Goal: Information Seeking & Learning: Learn about a topic

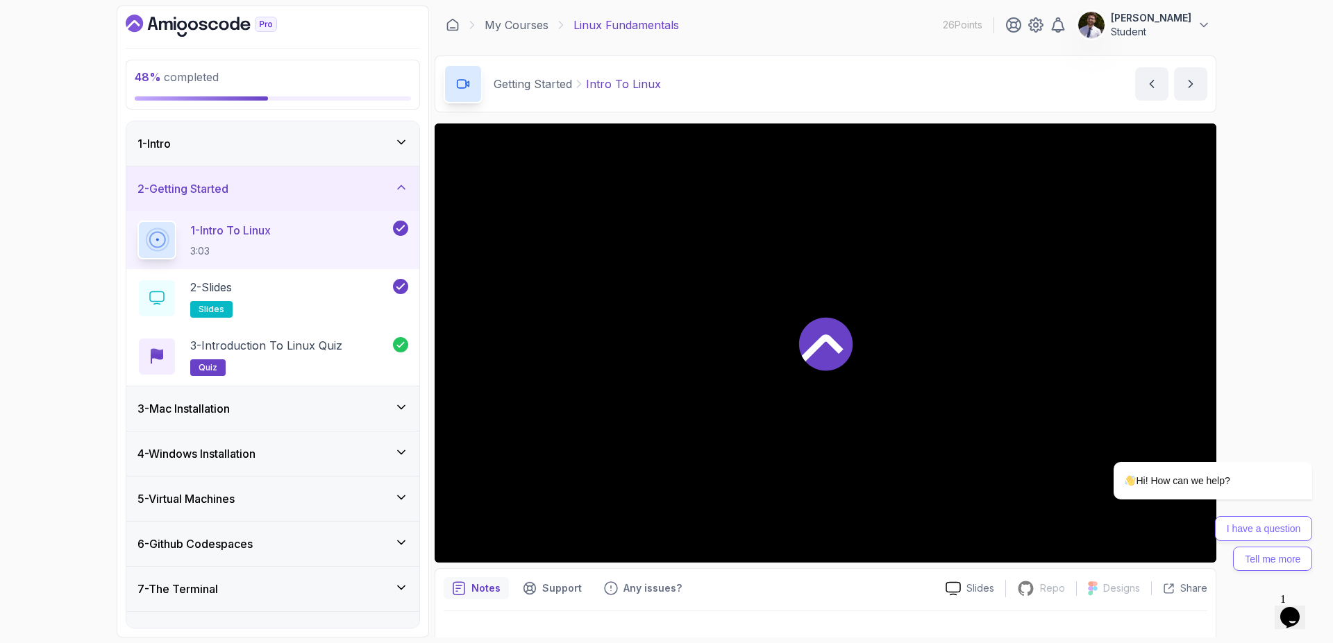
click at [326, 149] on div "1 - Intro" at bounding box center [272, 143] width 271 height 17
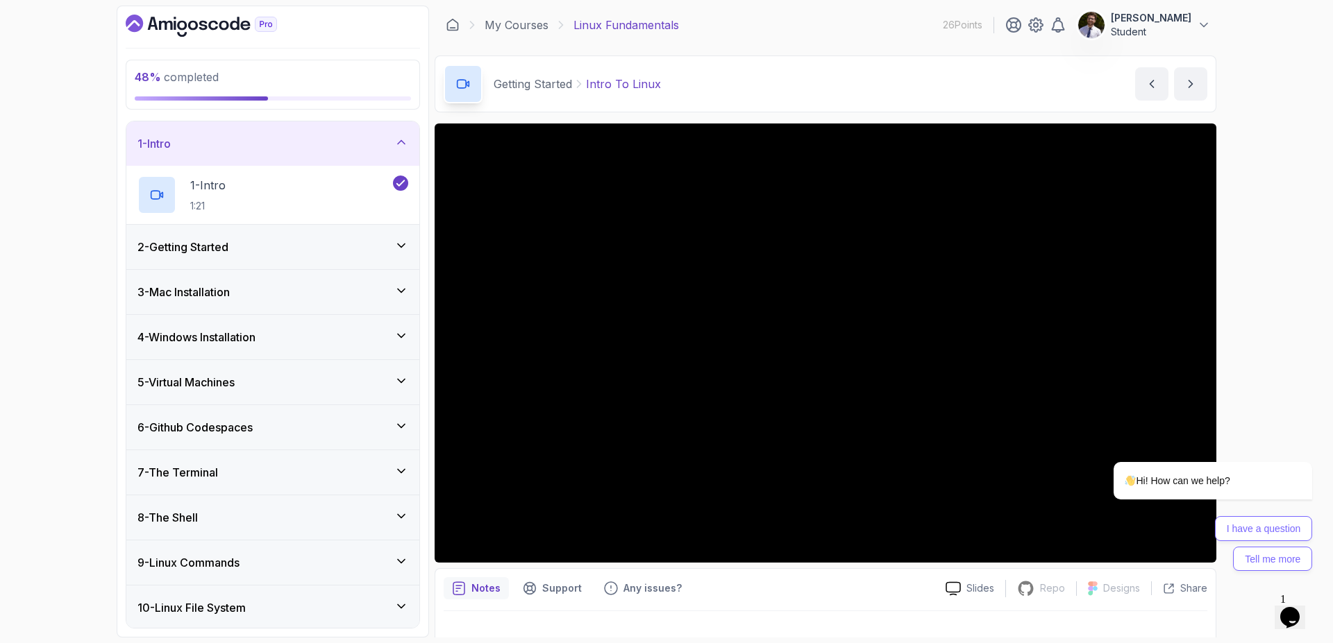
click at [392, 155] on div "1 - Intro" at bounding box center [272, 143] width 293 height 44
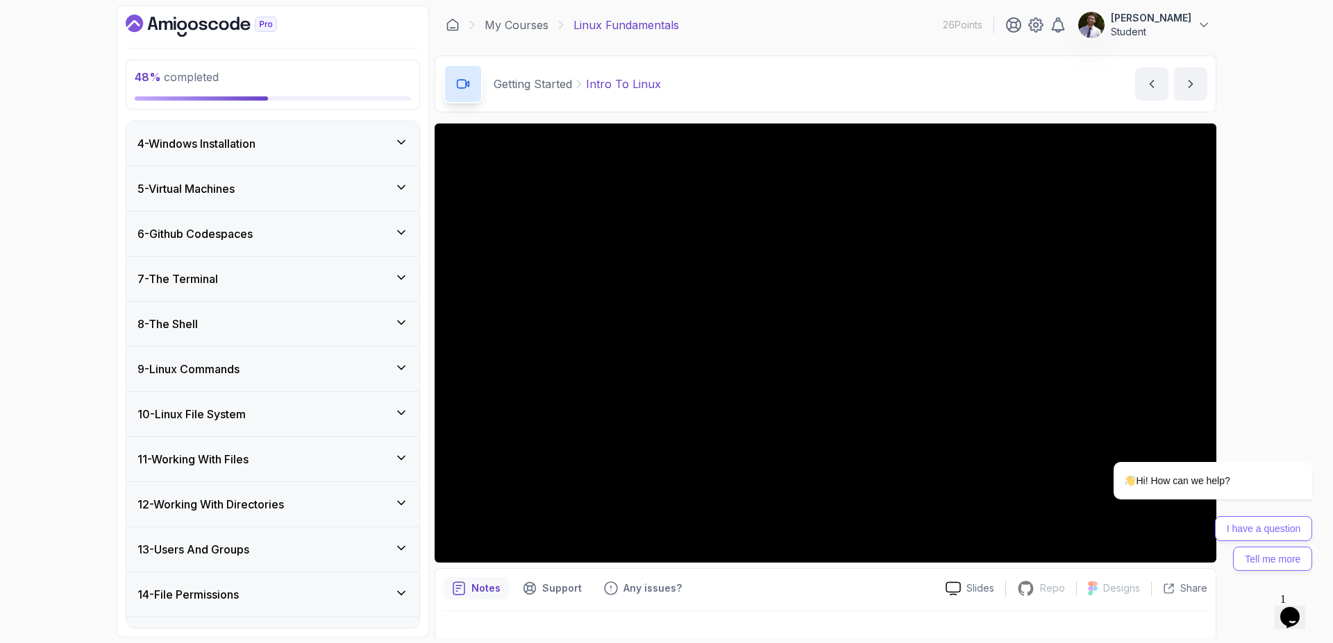
scroll to position [169, 0]
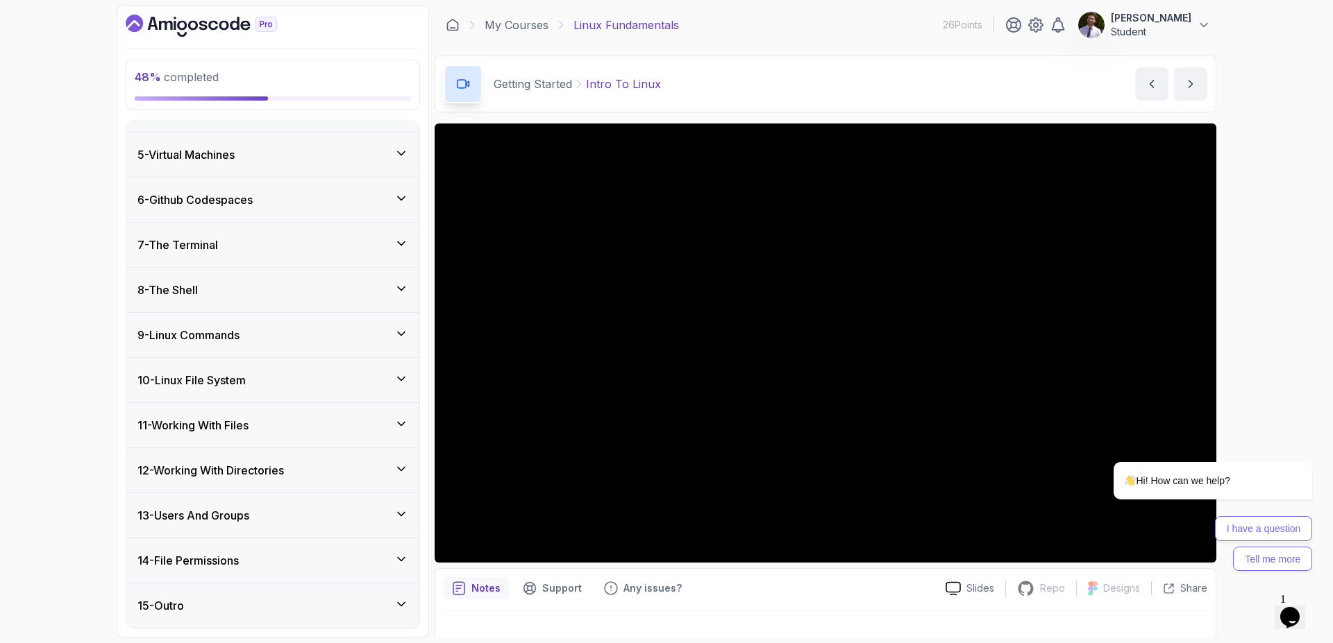
click at [387, 337] on div "9 - Linux Commands" at bounding box center [272, 335] width 271 height 17
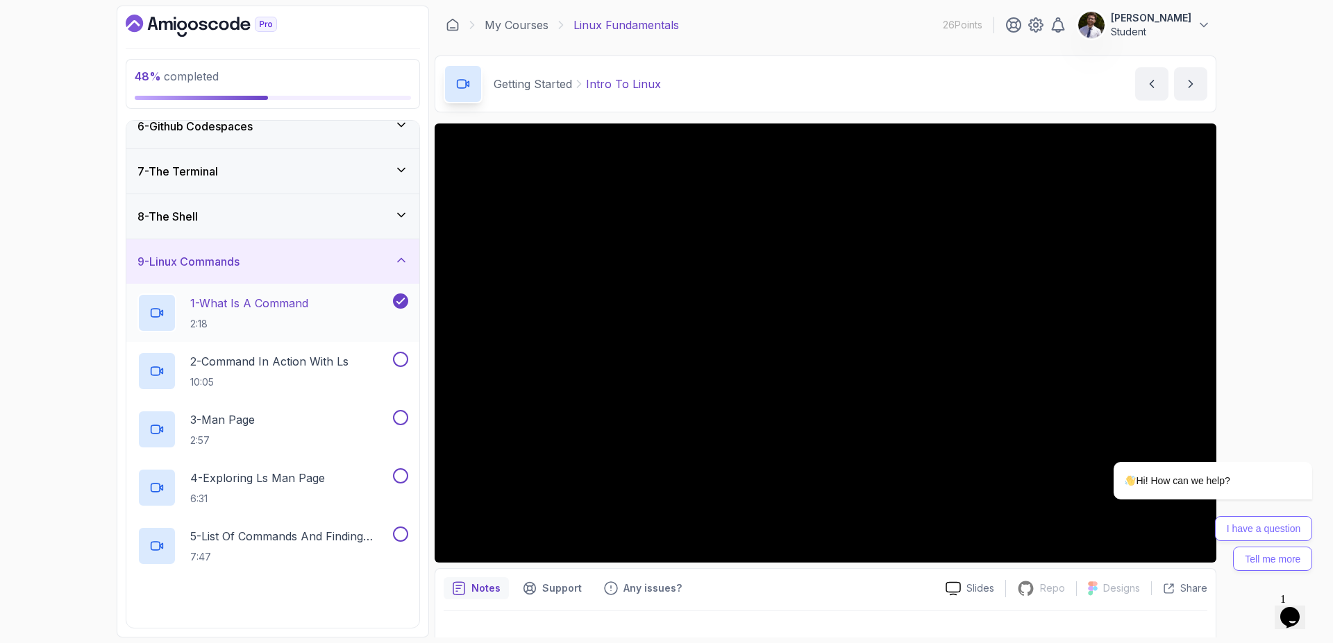
scroll to position [336, 0]
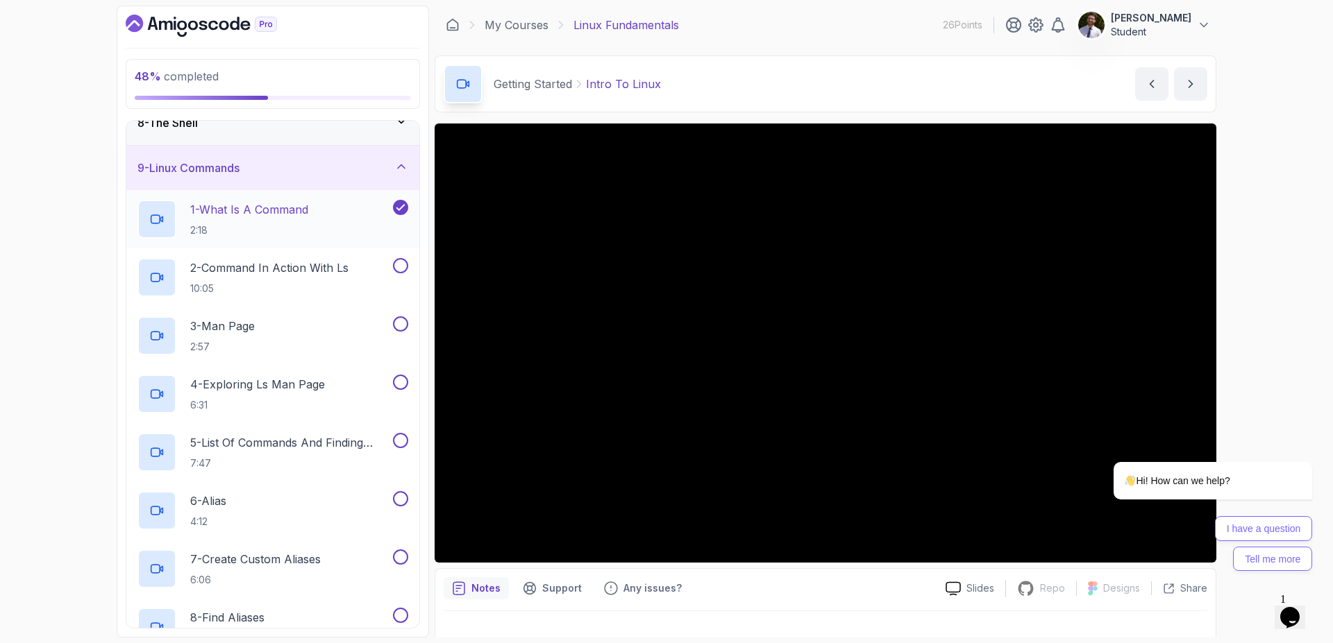
click at [319, 213] on div "1 - What Is A Command 2:18" at bounding box center [263, 219] width 253 height 39
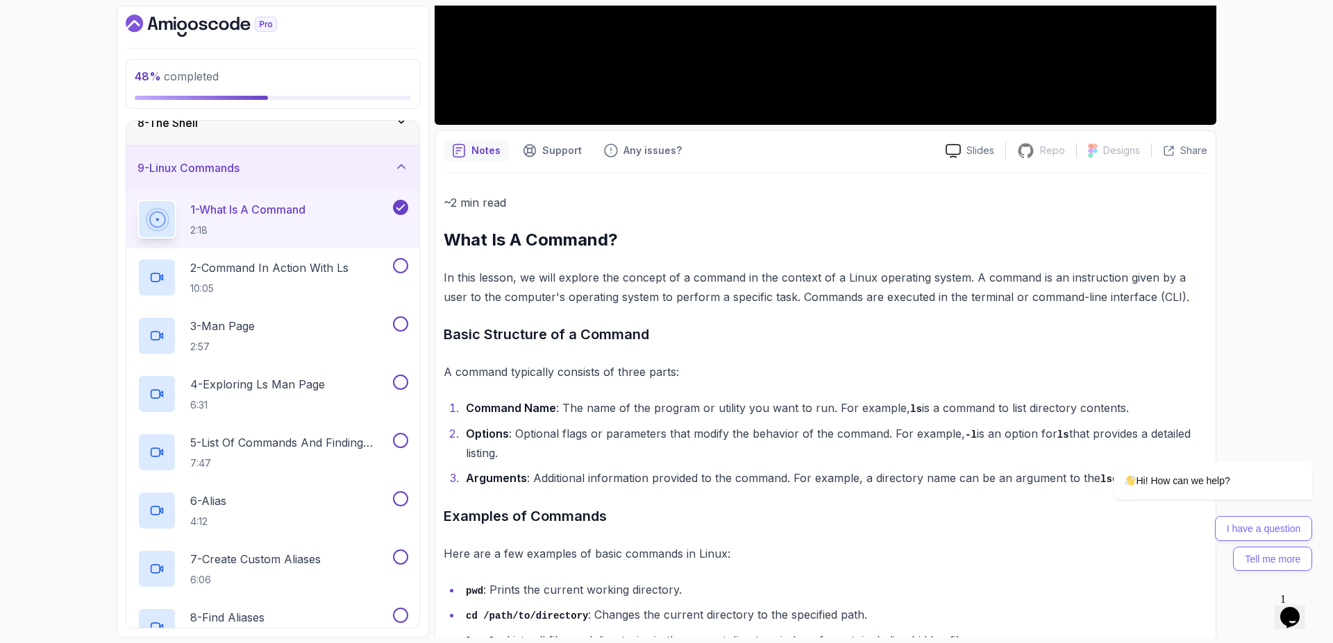
scroll to position [219, 0]
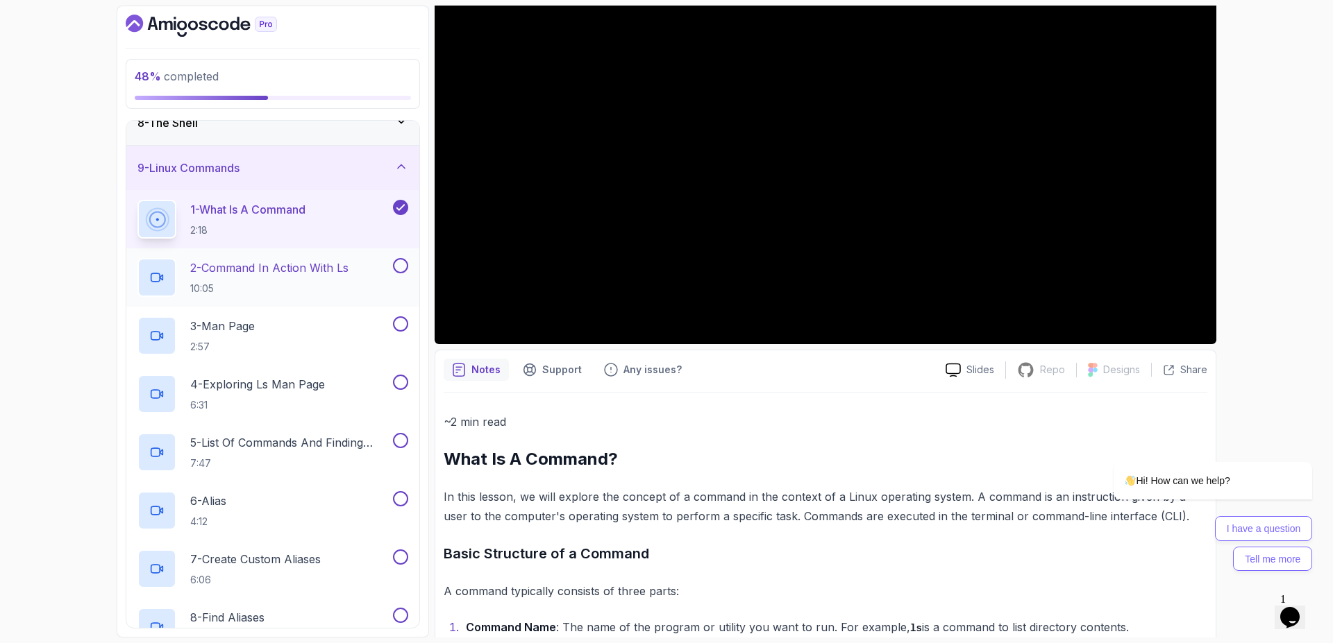
click at [316, 258] on div "2 - Command In Action With ls 10:05" at bounding box center [263, 277] width 253 height 39
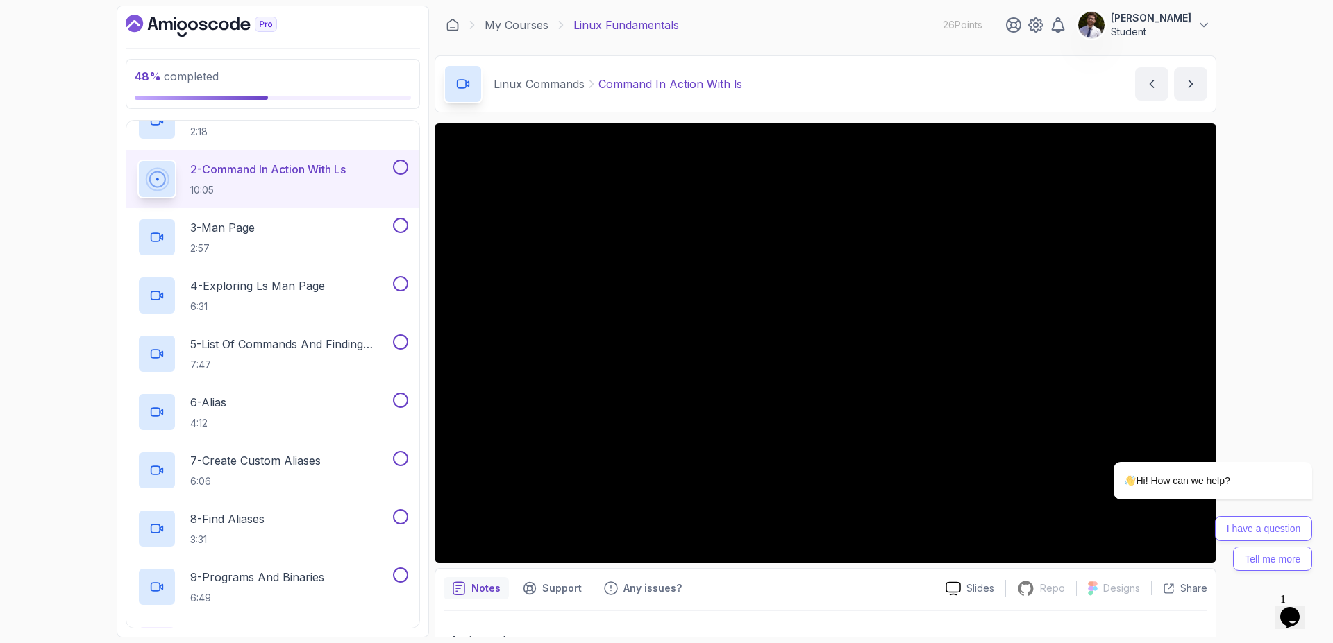
scroll to position [419, 0]
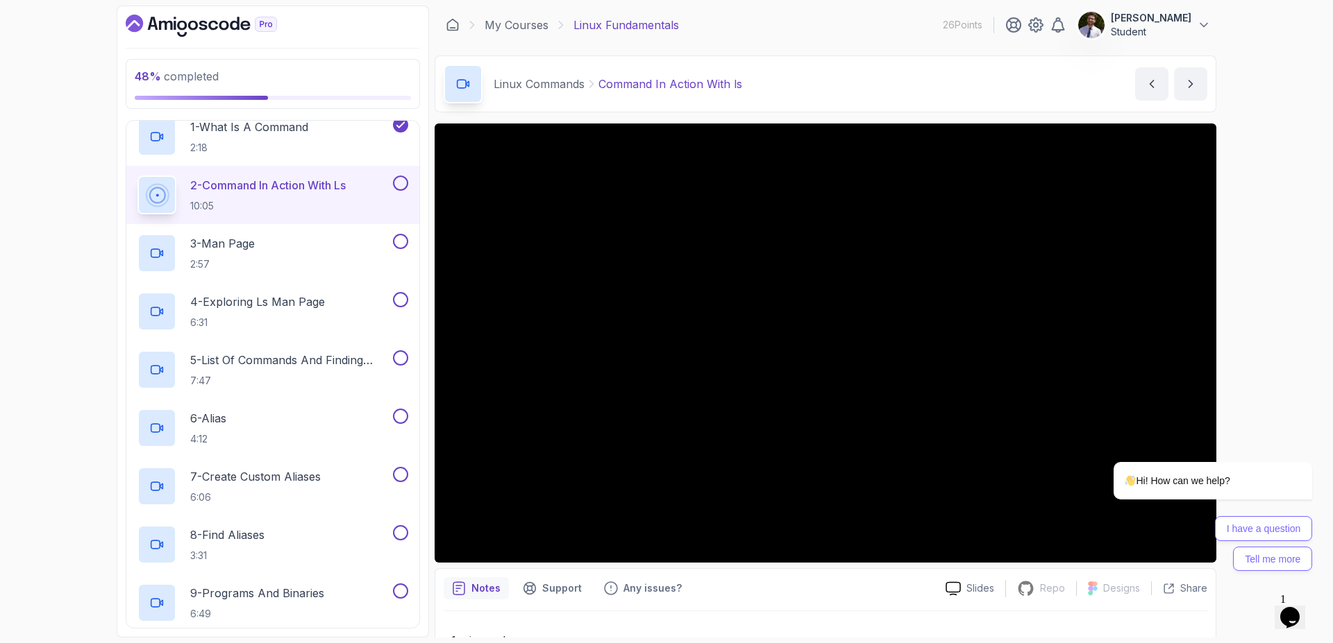
click at [399, 184] on button at bounding box center [400, 183] width 15 height 15
click at [1256, 213] on div "49 % completed 1 - Intro 2 - Getting Started 3 - Mac Installation 4 - Windows I…" at bounding box center [666, 321] width 1333 height 643
click at [1307, 439] on icon "Chat attention grabber" at bounding box center [1303, 442] width 12 height 12
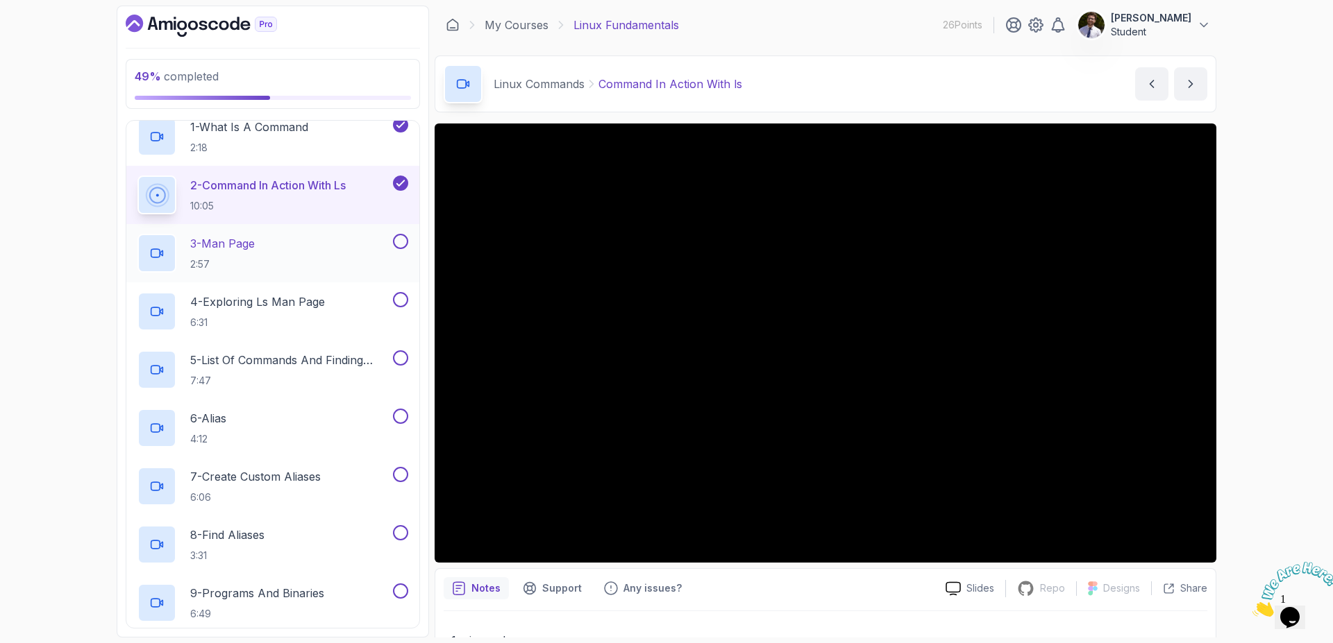
click at [302, 255] on div "3 - Man Page 2:57" at bounding box center [263, 253] width 253 height 39
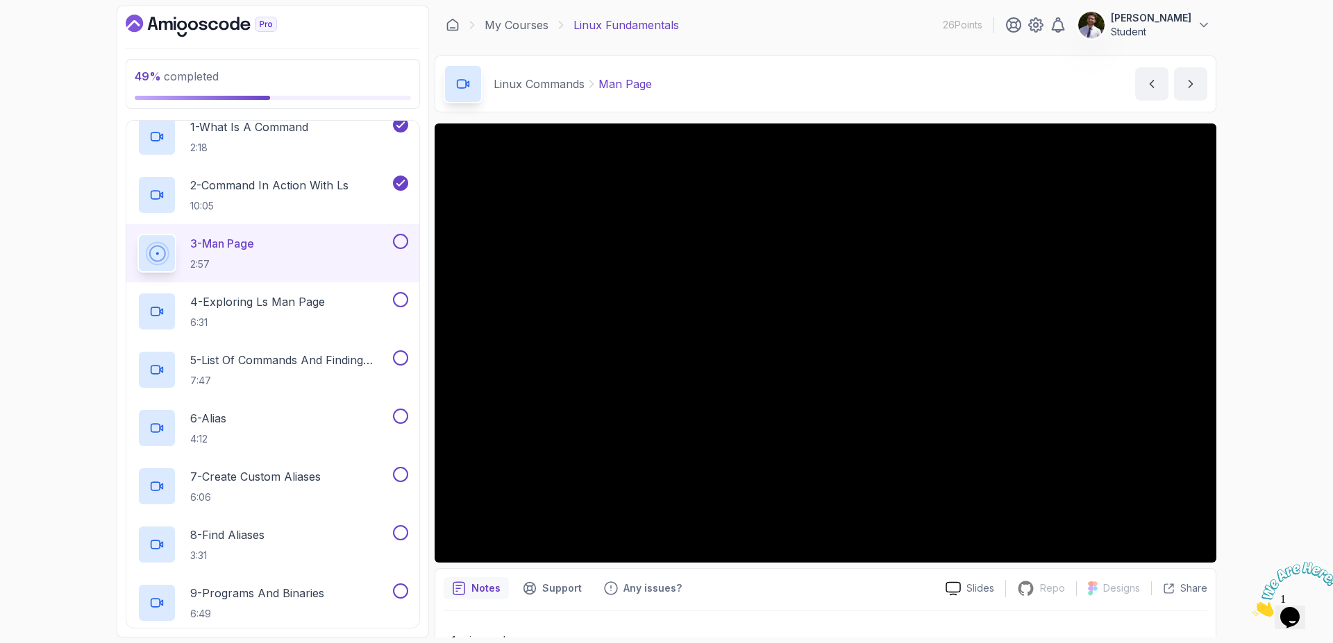
click at [400, 245] on button at bounding box center [400, 241] width 15 height 15
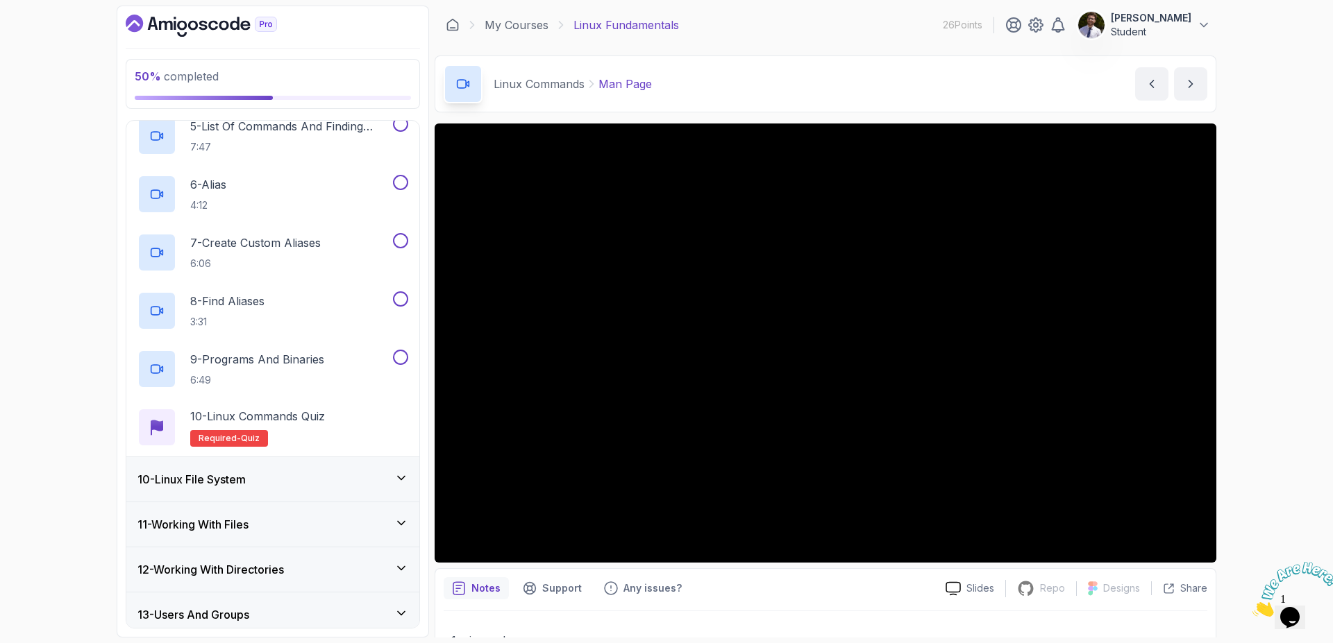
scroll to position [752, 0]
